Goal: Transaction & Acquisition: Obtain resource

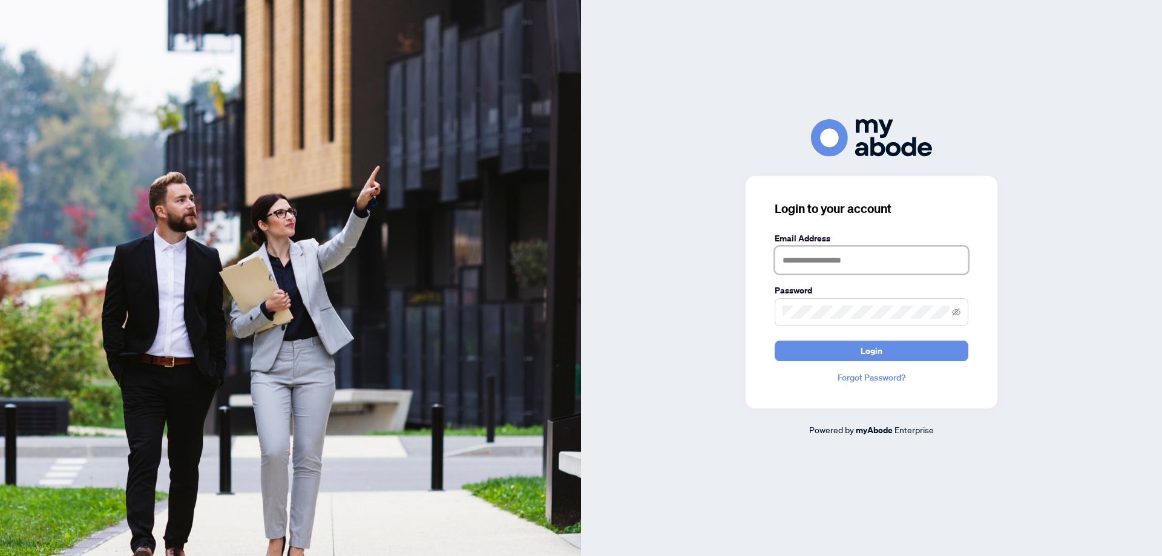
click at [860, 260] on input "text" at bounding box center [871, 260] width 194 height 28
type input "**********"
click at [774, 341] on button "Login" at bounding box center [871, 351] width 194 height 21
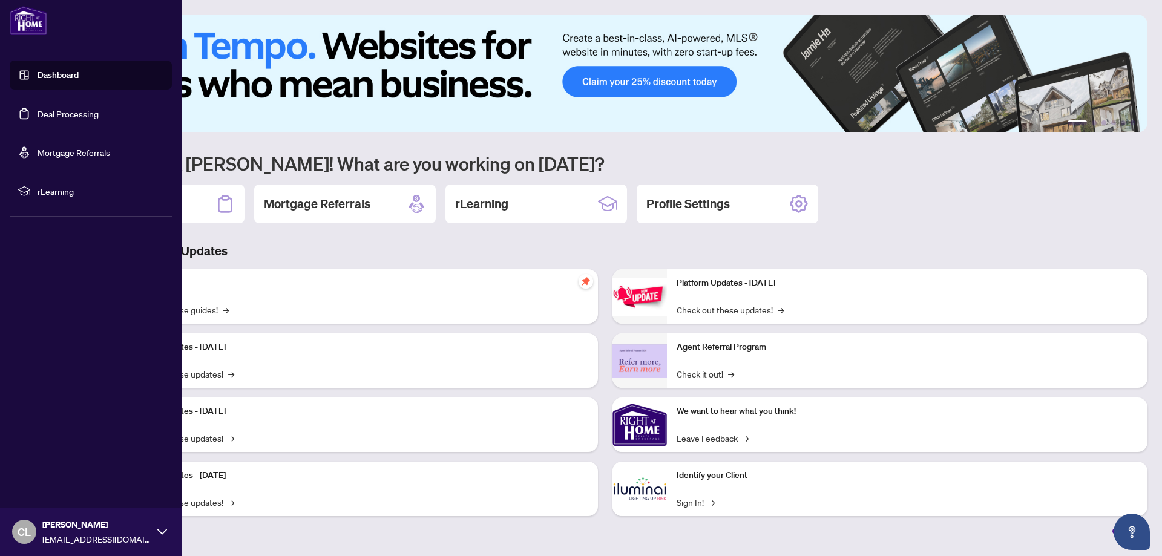
click at [71, 113] on link "Deal Processing" at bounding box center [68, 113] width 61 height 11
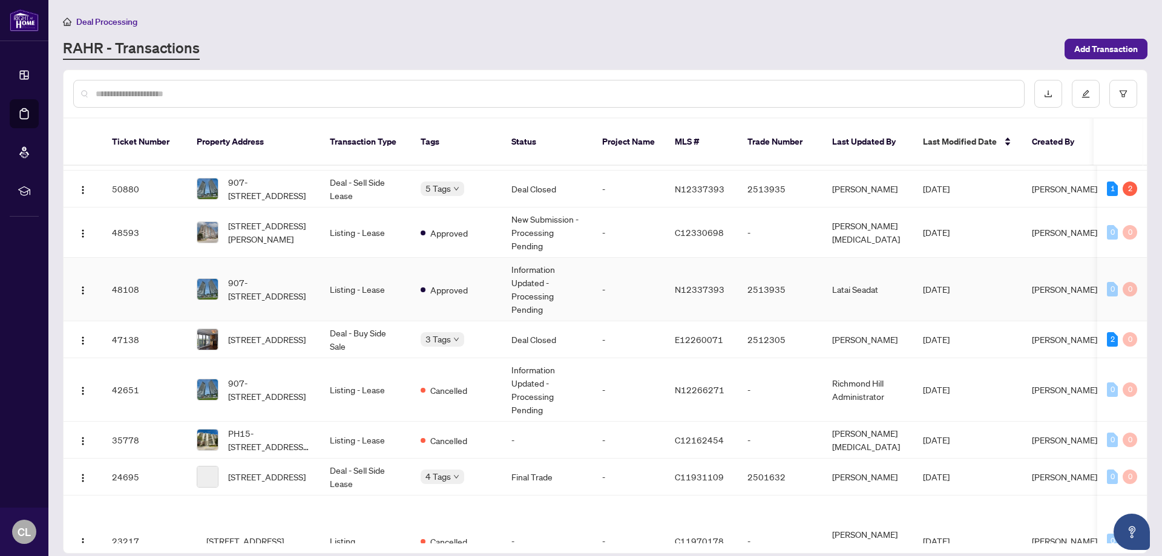
scroll to position [242, 0]
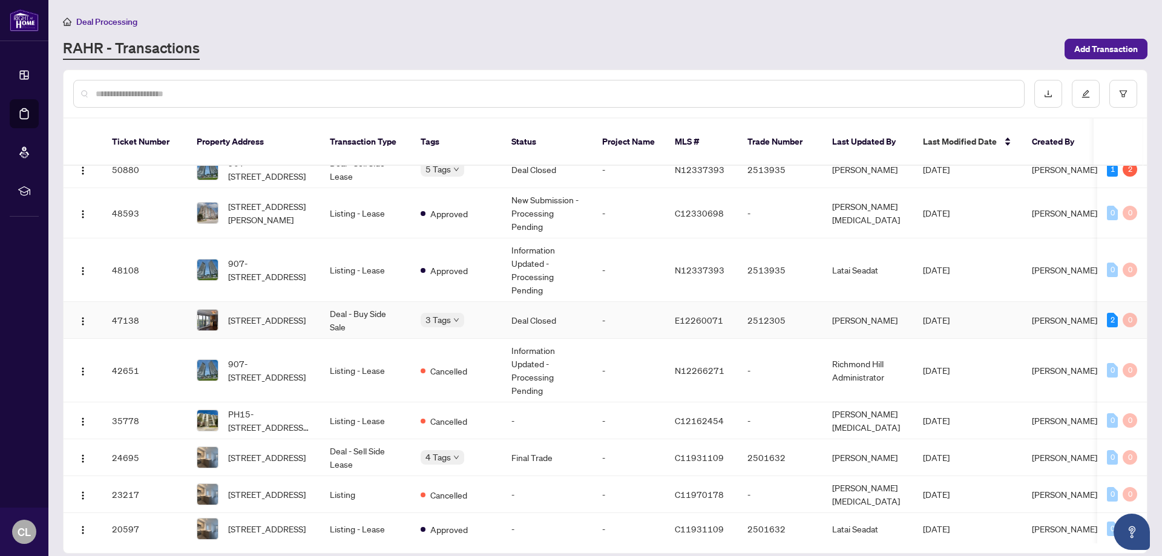
click at [341, 306] on td "Deal - Buy Side Sale" at bounding box center [365, 320] width 91 height 37
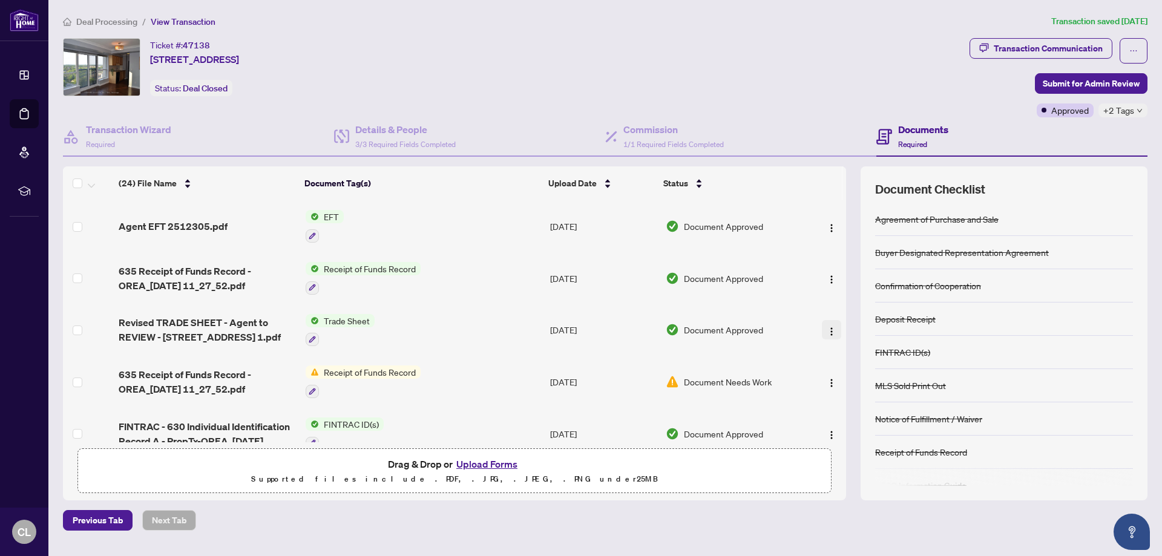
click at [826, 329] on img "button" at bounding box center [831, 332] width 10 height 10
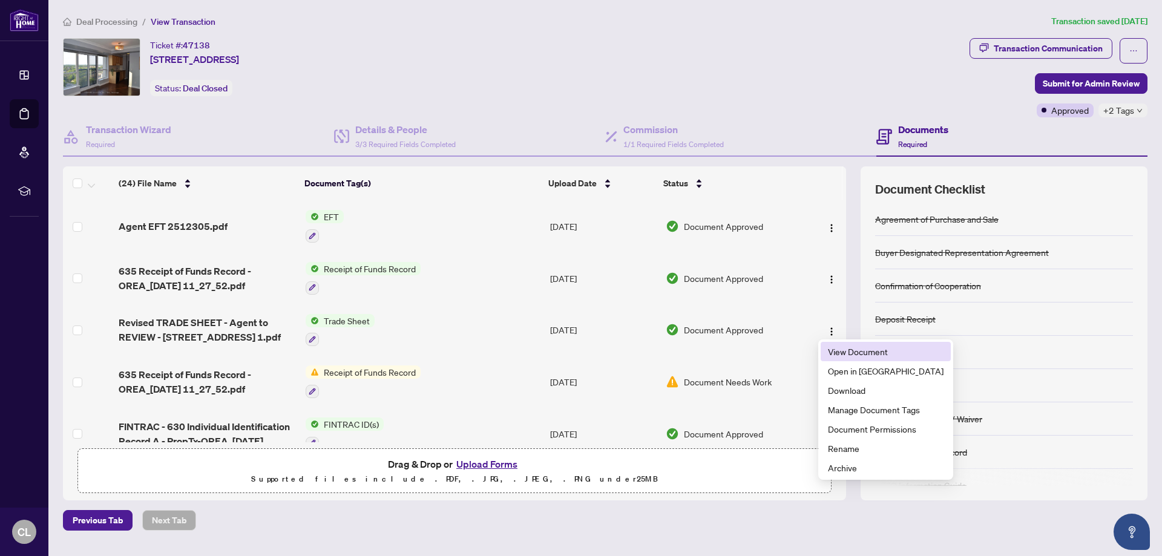
click at [852, 355] on span "View Document" at bounding box center [886, 351] width 116 height 13
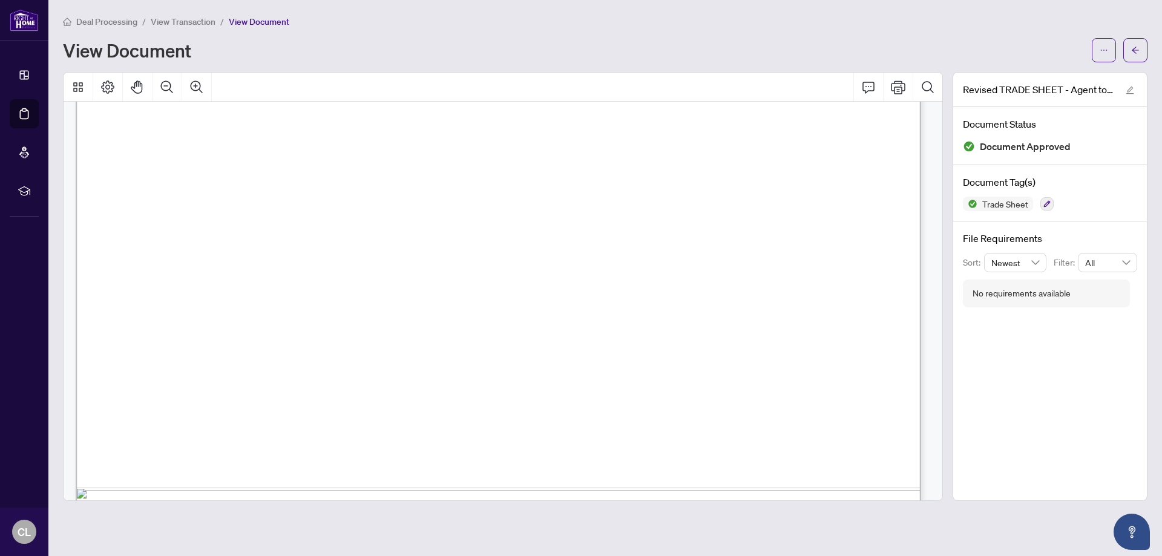
scroll to position [719, 0]
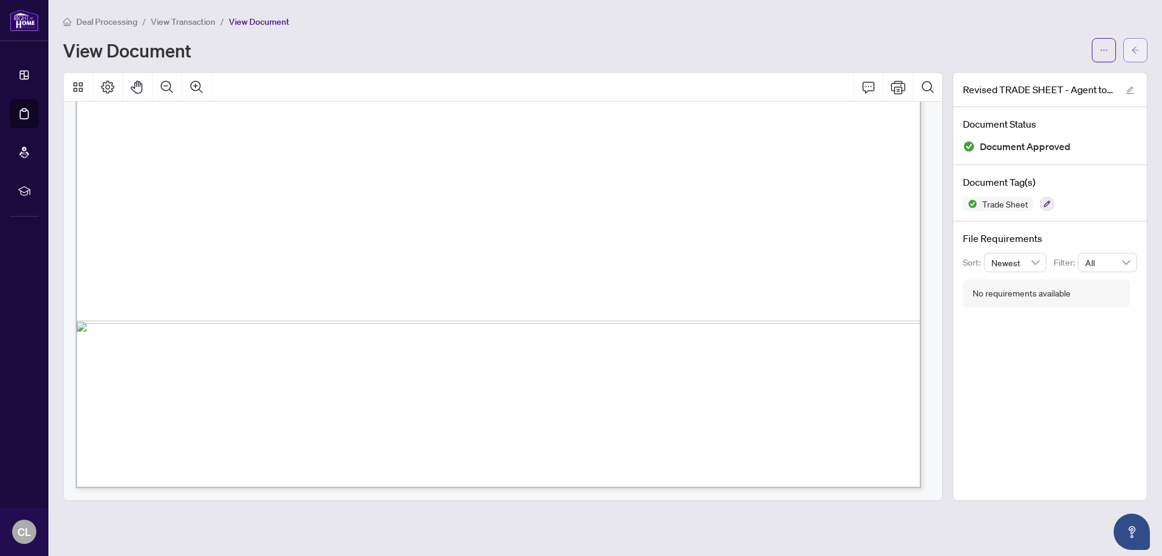
click at [1131, 51] on icon "arrow-left" at bounding box center [1135, 50] width 8 height 8
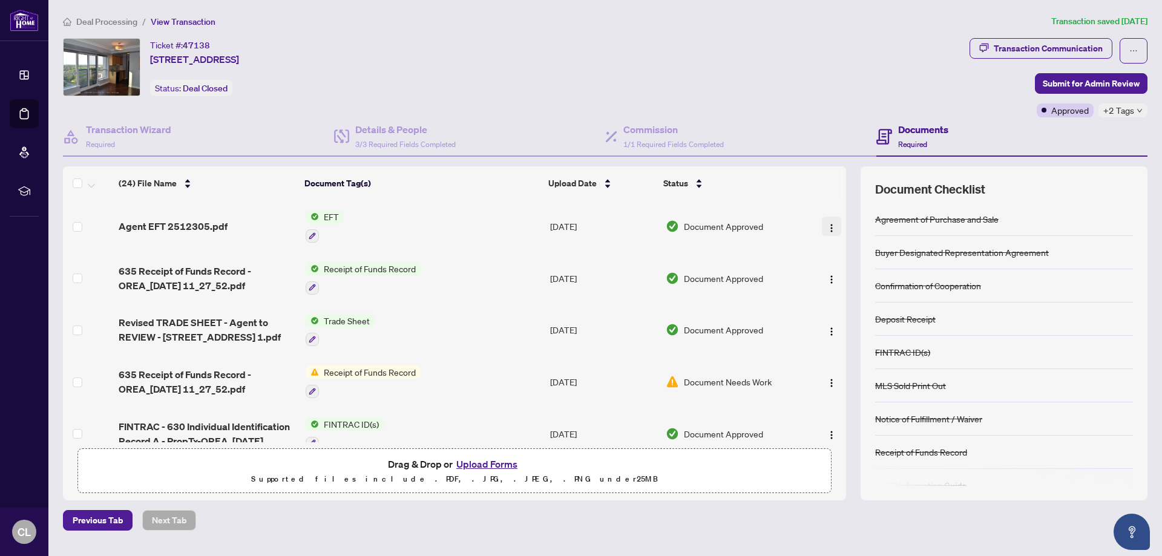
click at [826, 226] on img "button" at bounding box center [831, 228] width 10 height 10
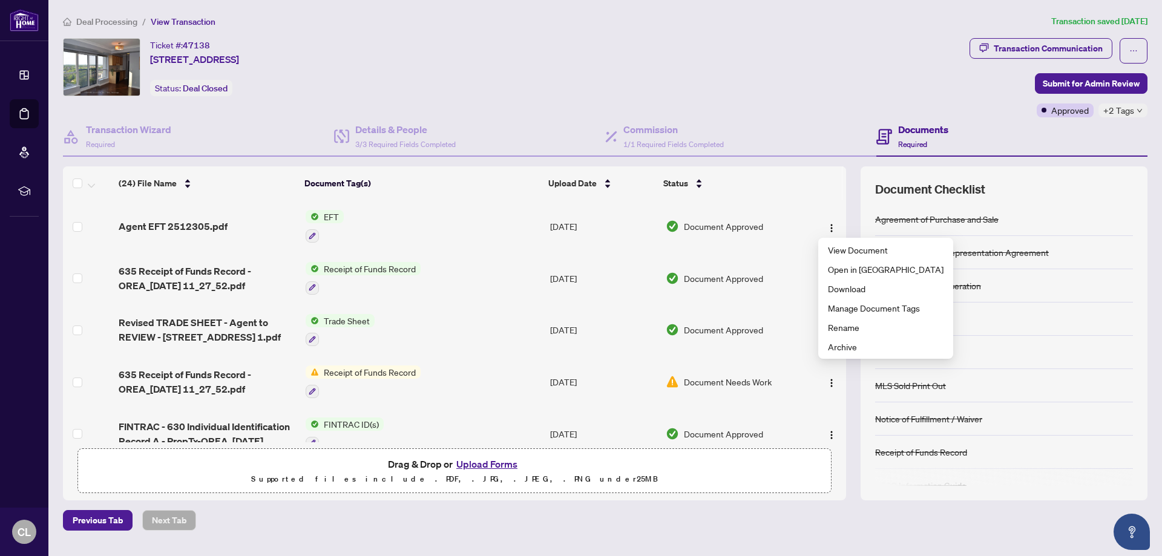
click at [710, 341] on td "Document Approved" at bounding box center [733, 330] width 145 height 52
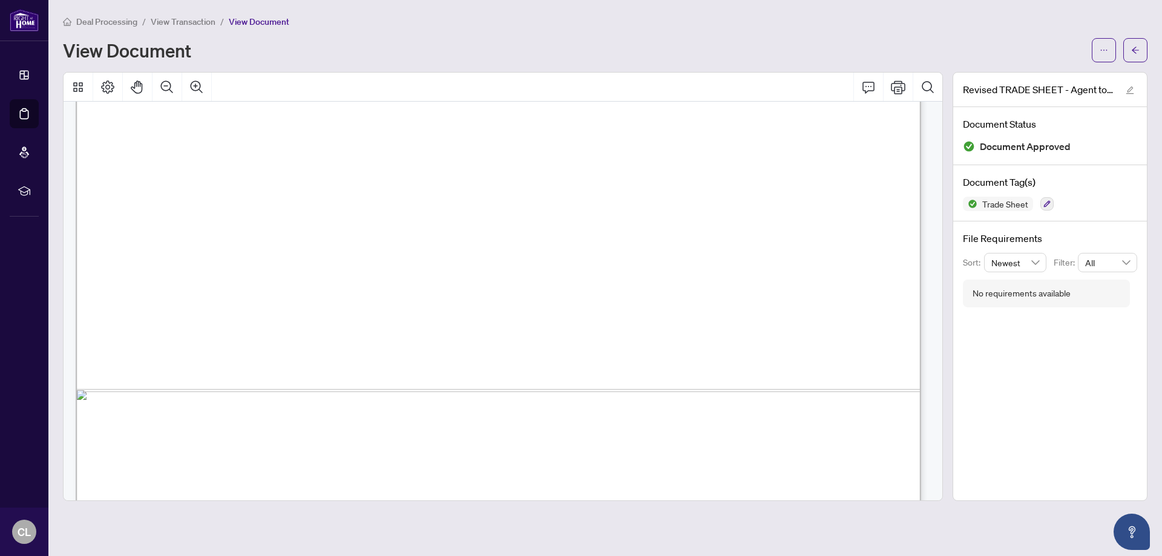
scroll to position [658, 0]
click at [1136, 49] on icon "arrow-left" at bounding box center [1135, 50] width 8 height 8
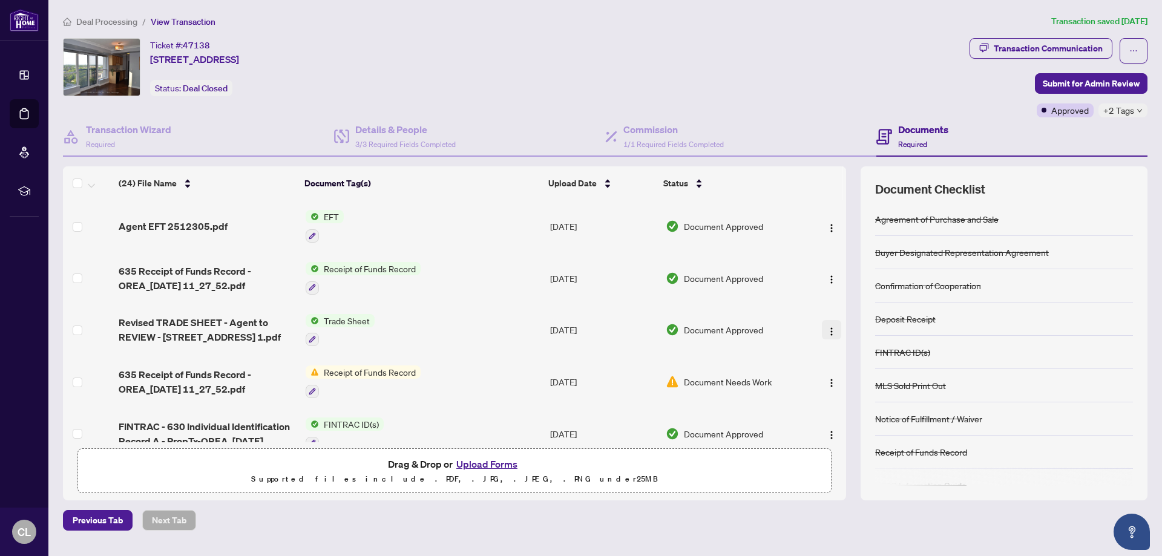
click at [826, 328] on img "button" at bounding box center [831, 332] width 10 height 10
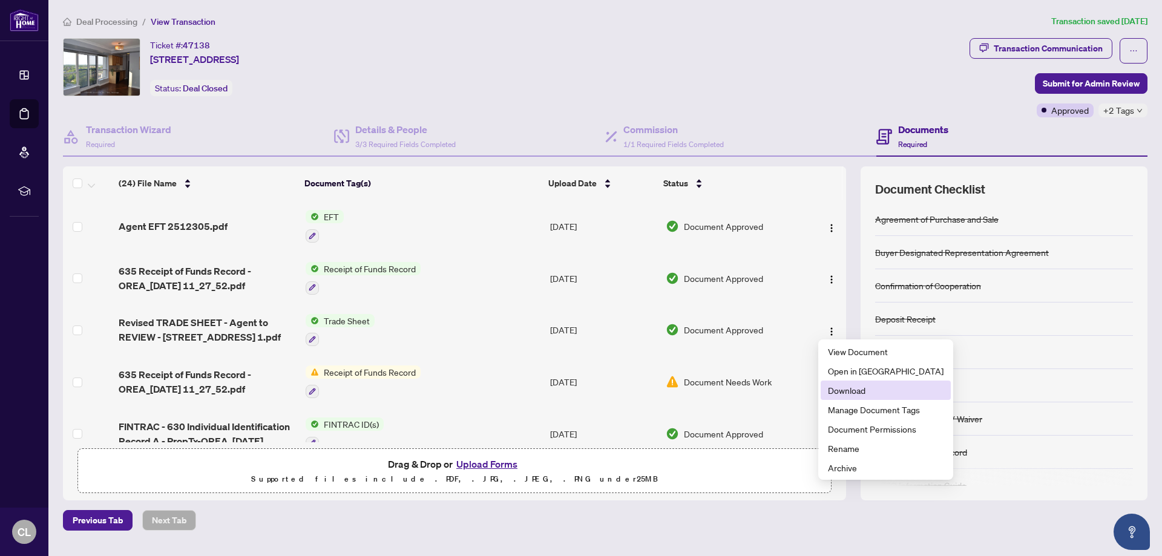
click at [844, 389] on span "Download" at bounding box center [886, 390] width 116 height 13
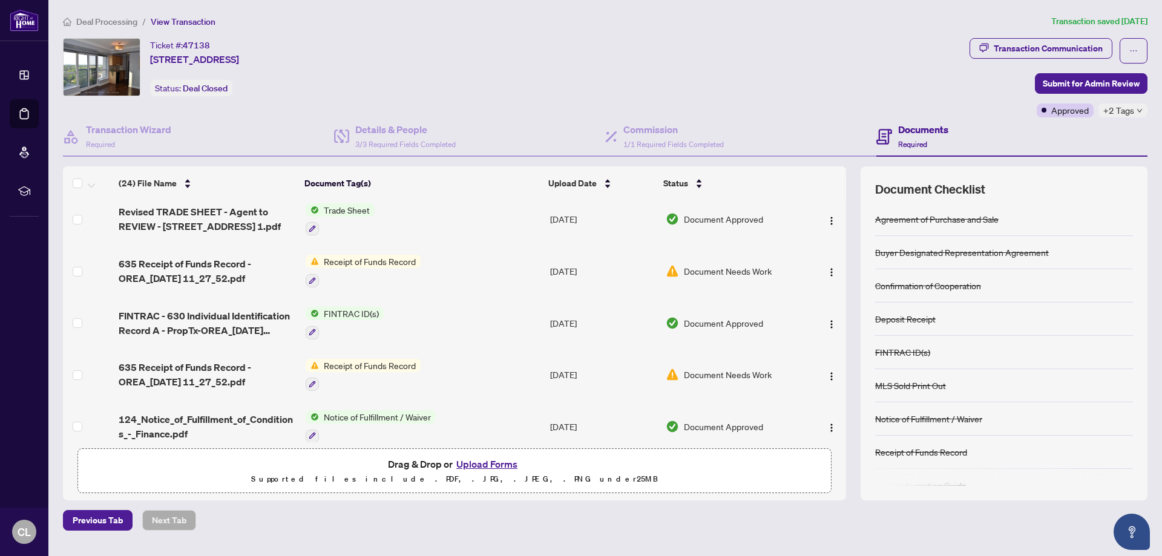
scroll to position [121, 0]
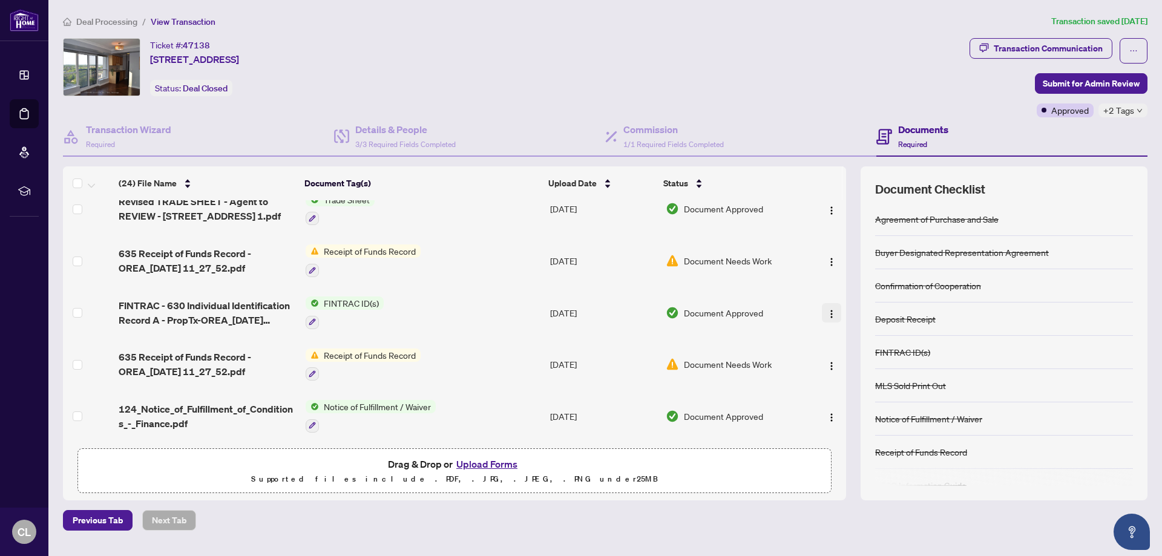
click at [826, 310] on img "button" at bounding box center [831, 314] width 10 height 10
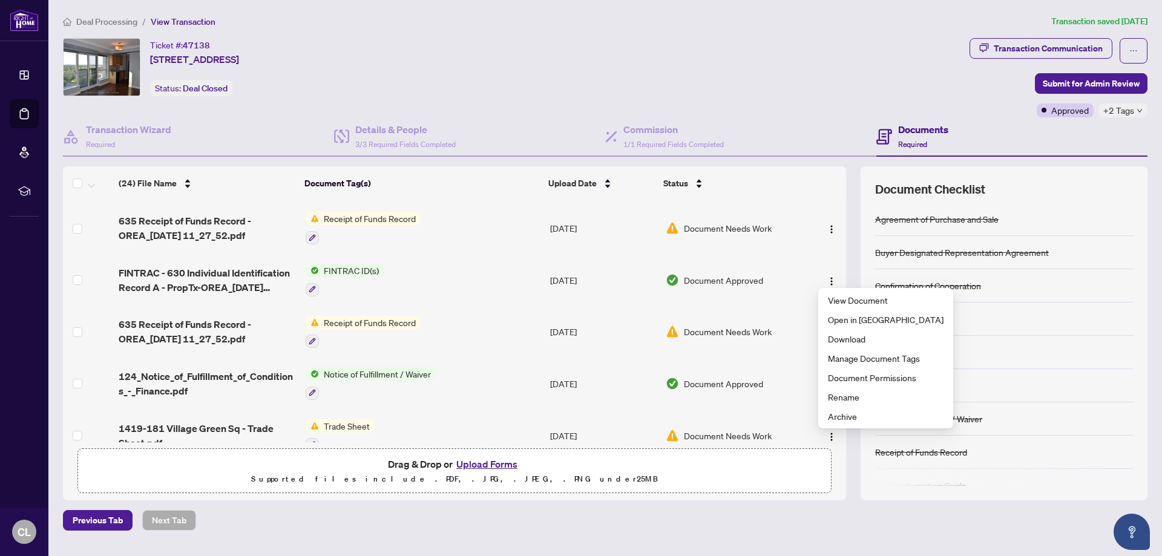
scroll to position [182, 0]
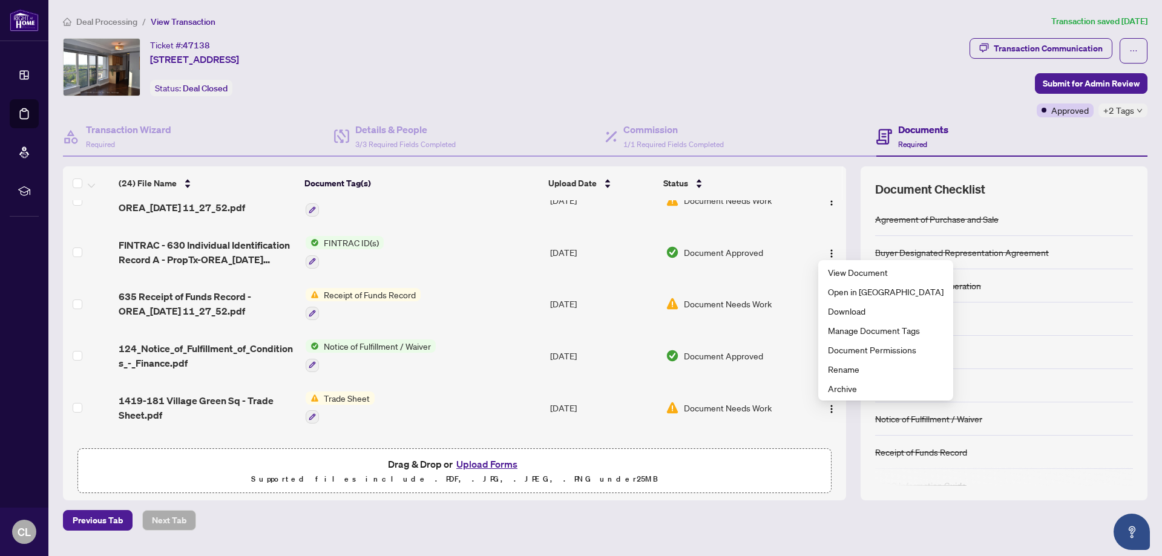
click at [841, 192] on th at bounding box center [822, 183] width 41 height 34
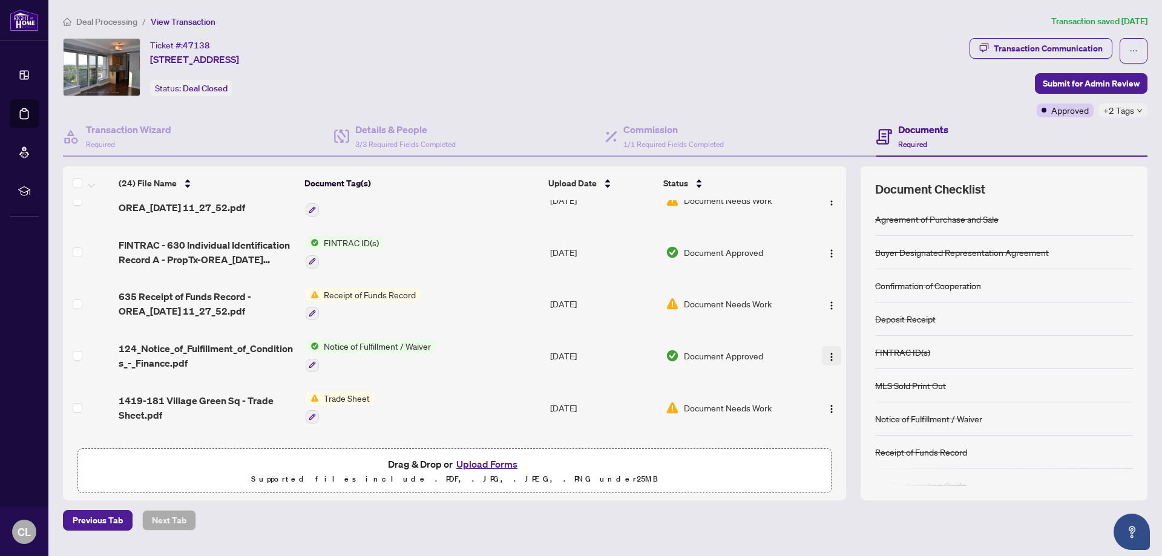
click at [828, 353] on img "button" at bounding box center [831, 357] width 10 height 10
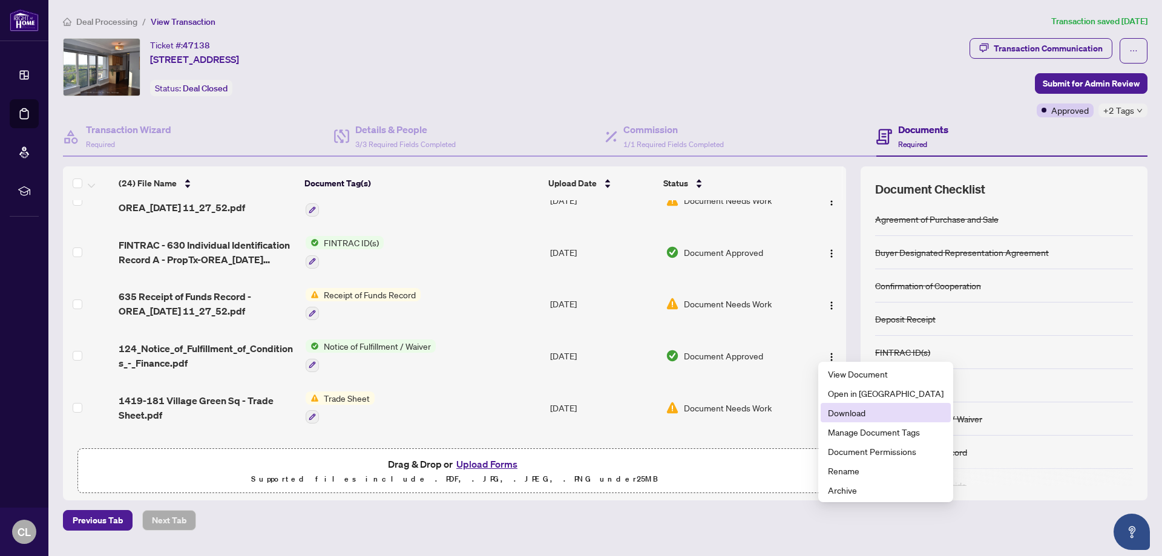
click at [842, 411] on span "Download" at bounding box center [886, 412] width 116 height 13
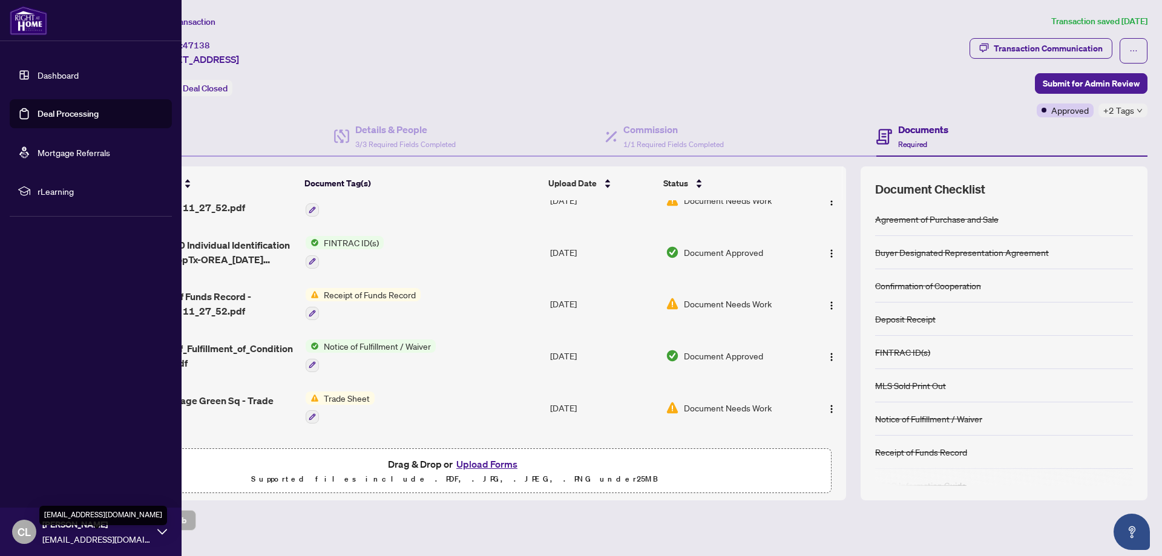
click at [45, 534] on span "[EMAIL_ADDRESS][DOMAIN_NAME]" at bounding box center [96, 538] width 109 height 13
click at [48, 459] on span "Logout" at bounding box center [48, 459] width 27 height 19
